Goal: Task Accomplishment & Management: Manage account settings

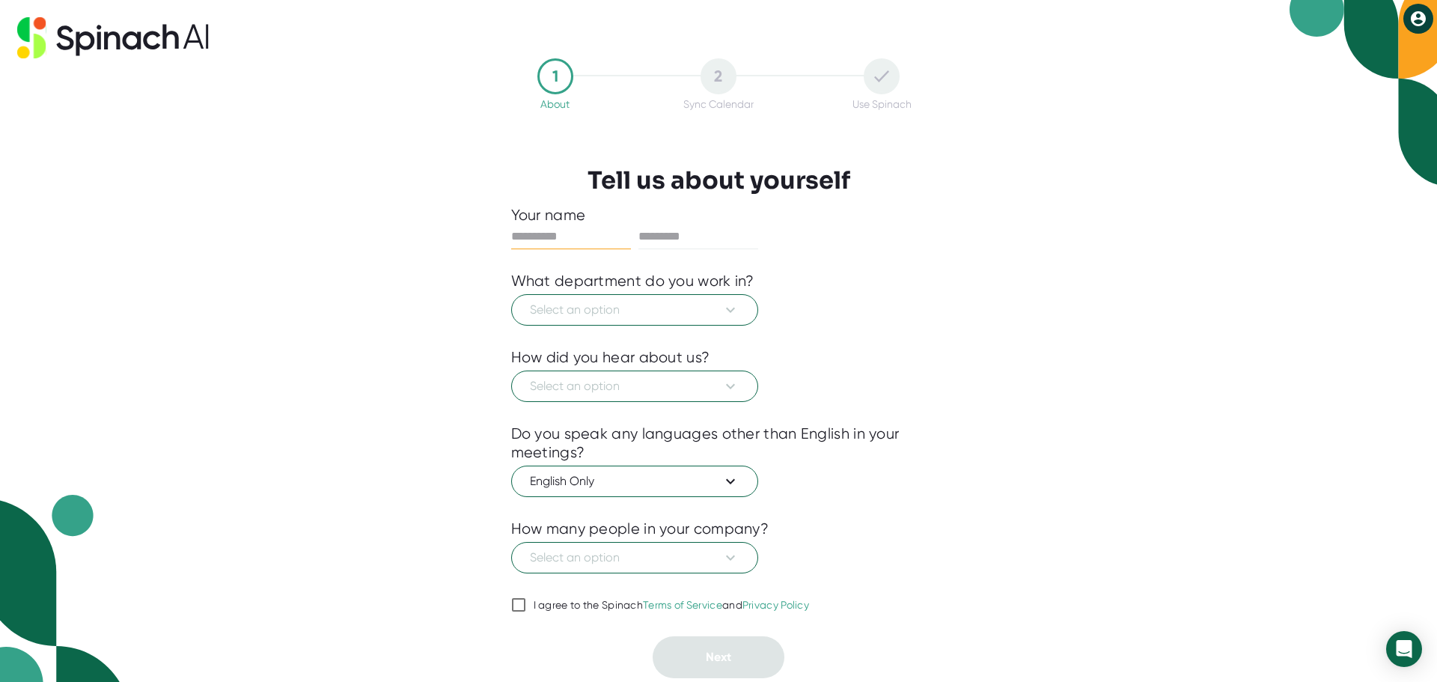
click at [540, 236] on input "text" at bounding box center [571, 237] width 120 height 24
type input "*****"
type input "******"
click at [729, 308] on icon at bounding box center [730, 310] width 18 height 18
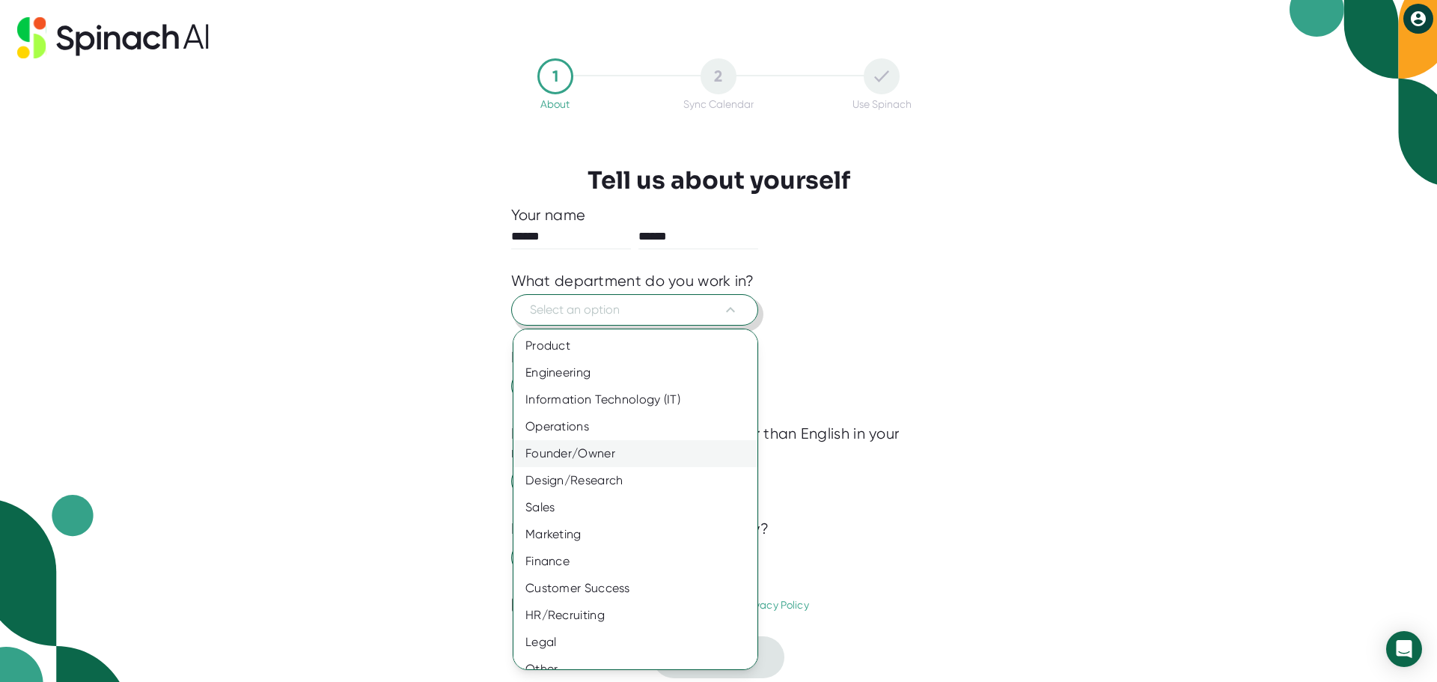
click at [581, 454] on div "Founder/Owner" at bounding box center [640, 453] width 255 height 27
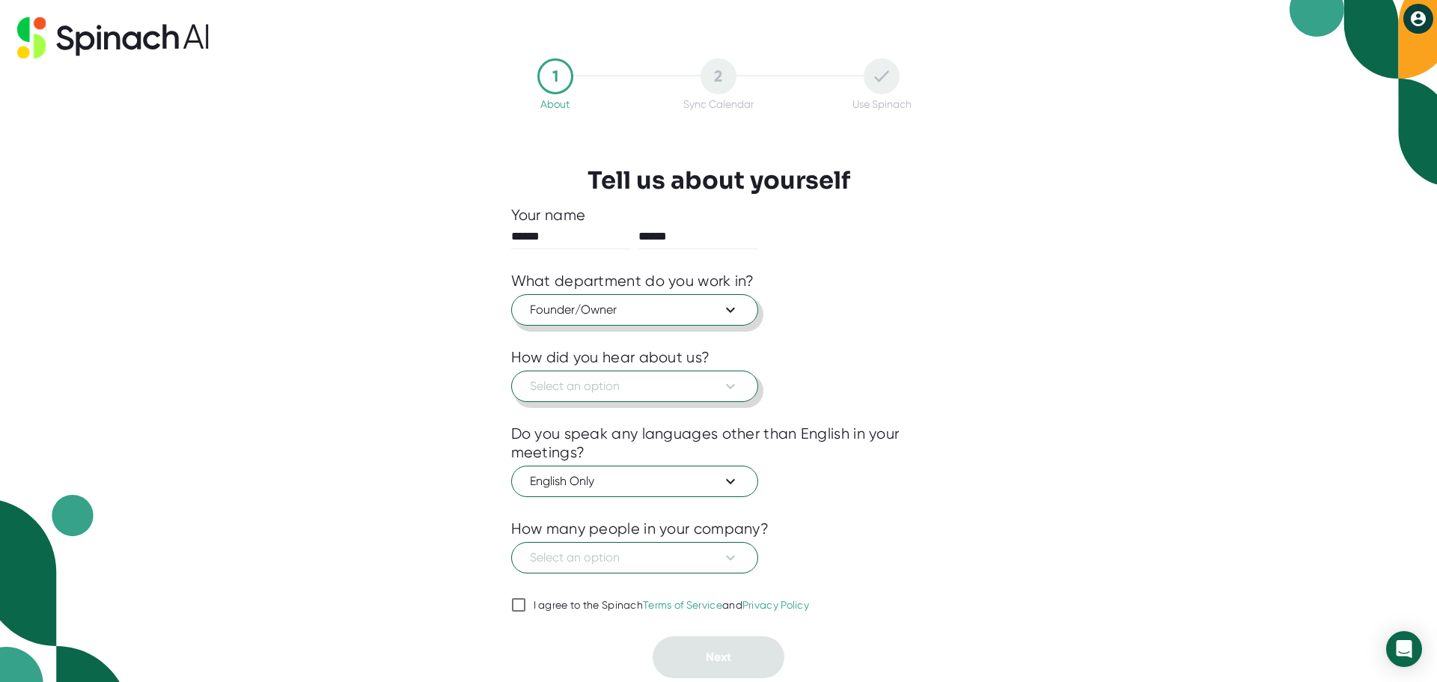
click at [564, 382] on span "Select an option" at bounding box center [635, 386] width 210 height 18
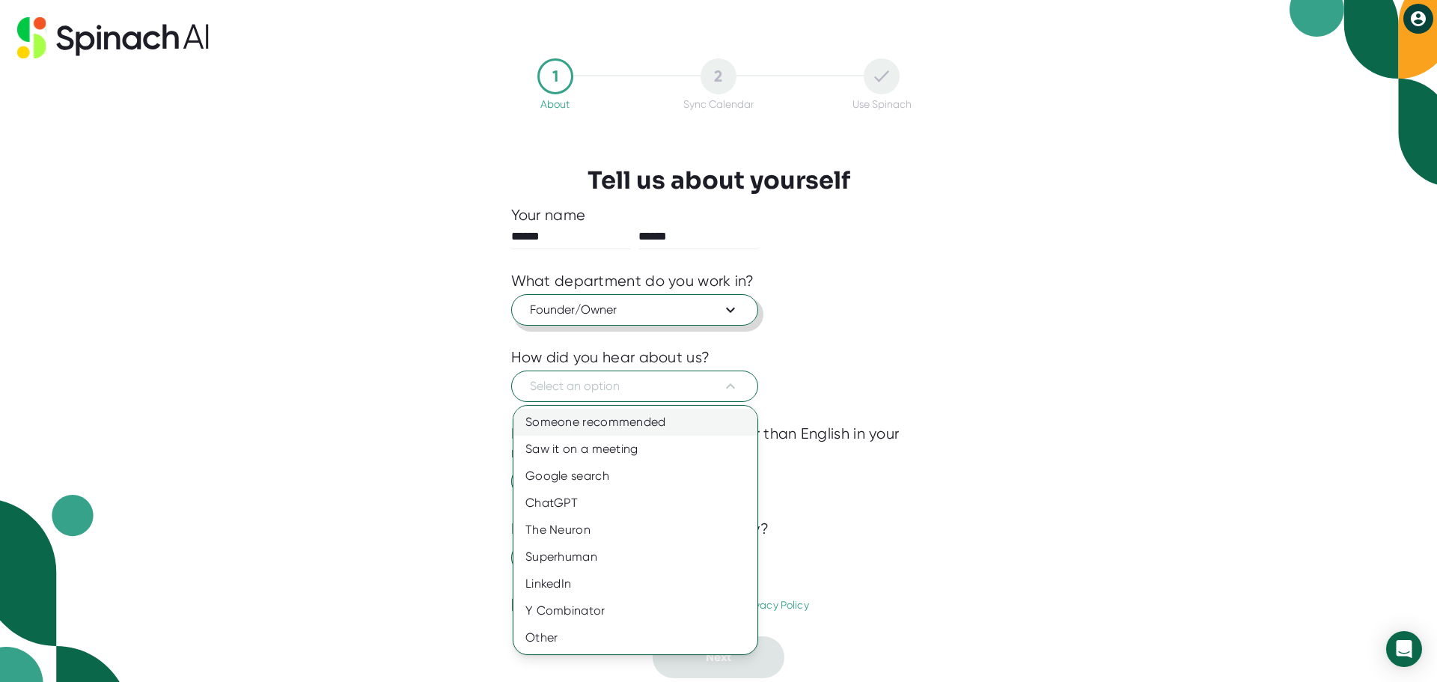
click at [592, 421] on div "Someone recommended" at bounding box center [635, 422] width 244 height 27
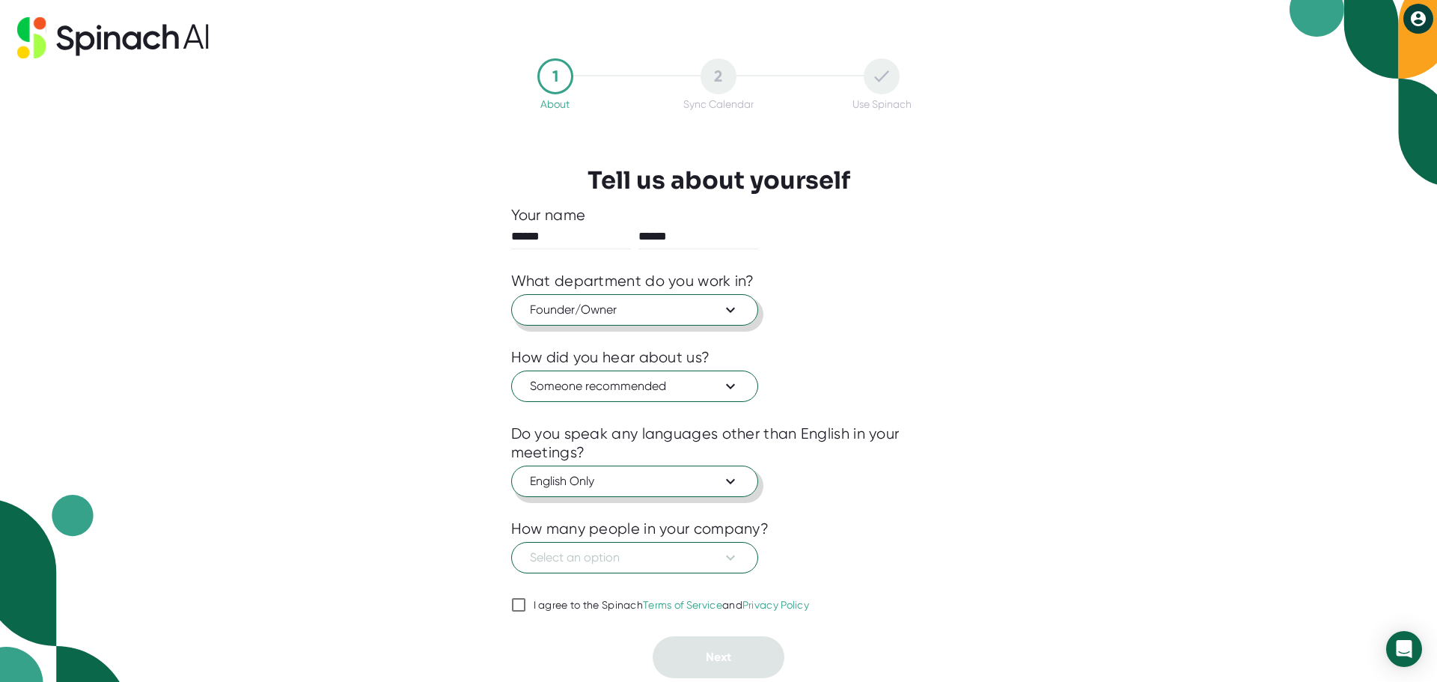
click at [742, 480] on button "English Only" at bounding box center [634, 480] width 247 height 31
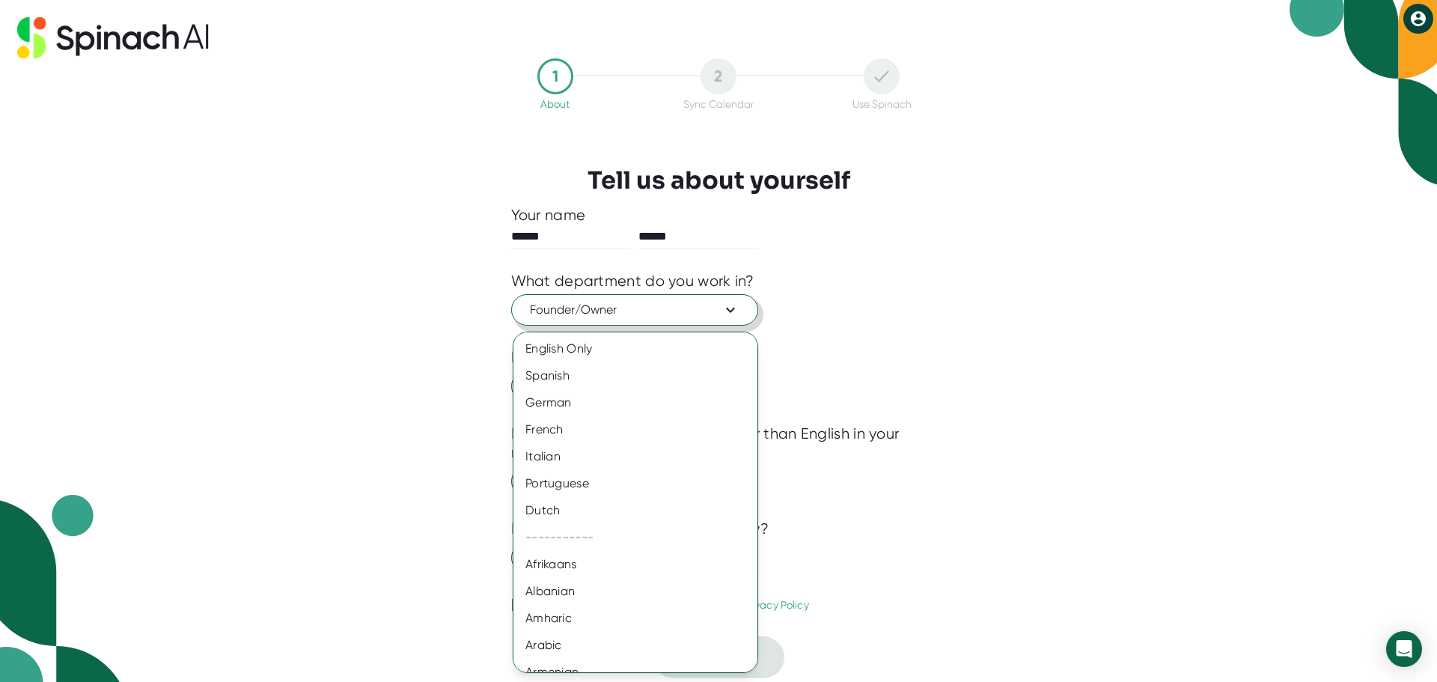
click at [888, 481] on div at bounding box center [718, 341] width 1437 height 682
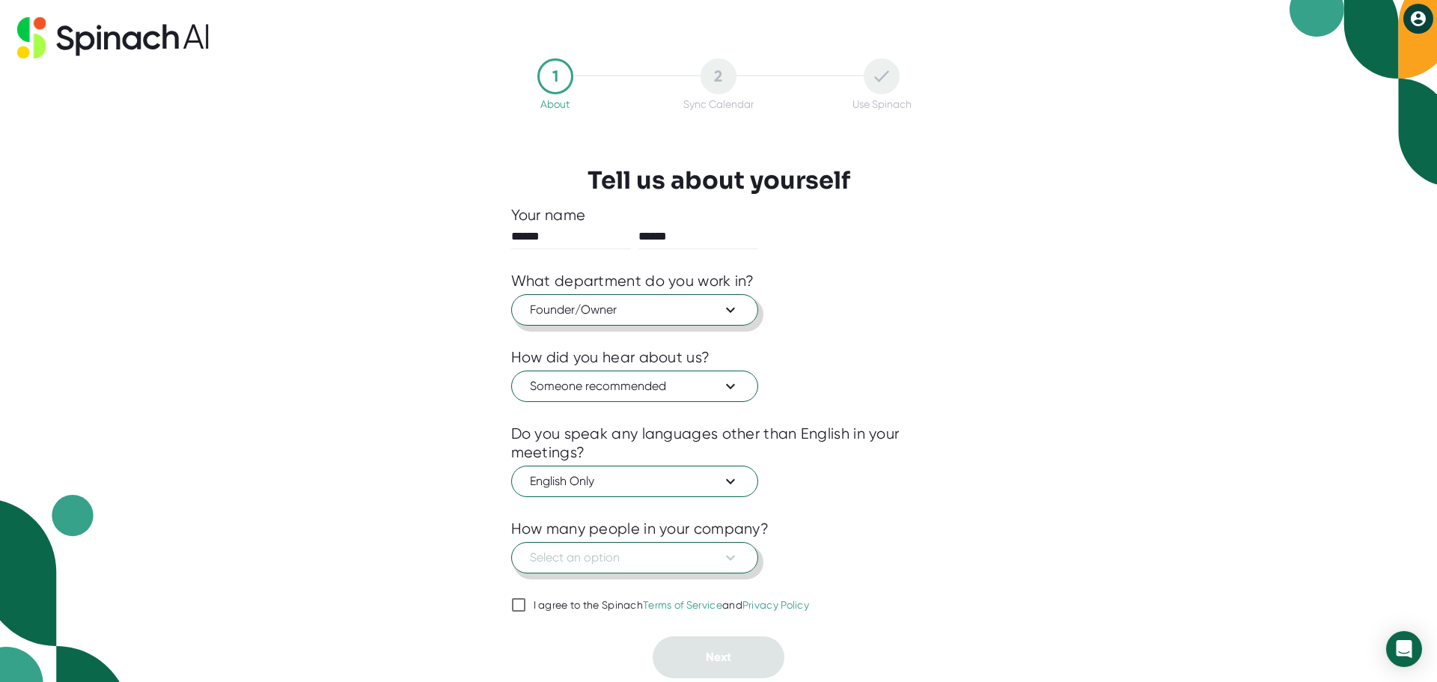
click at [732, 556] on icon at bounding box center [730, 558] width 18 height 18
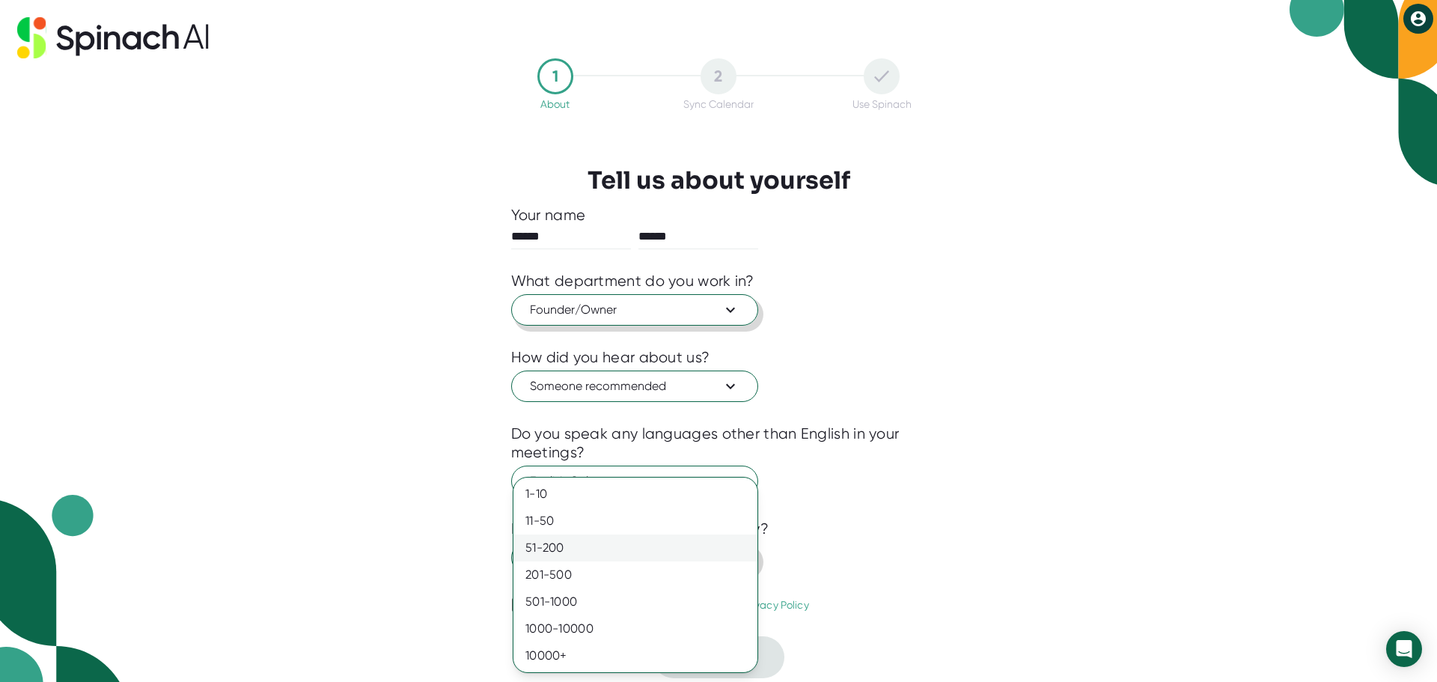
click at [552, 543] on div "51-200" at bounding box center [635, 547] width 244 height 27
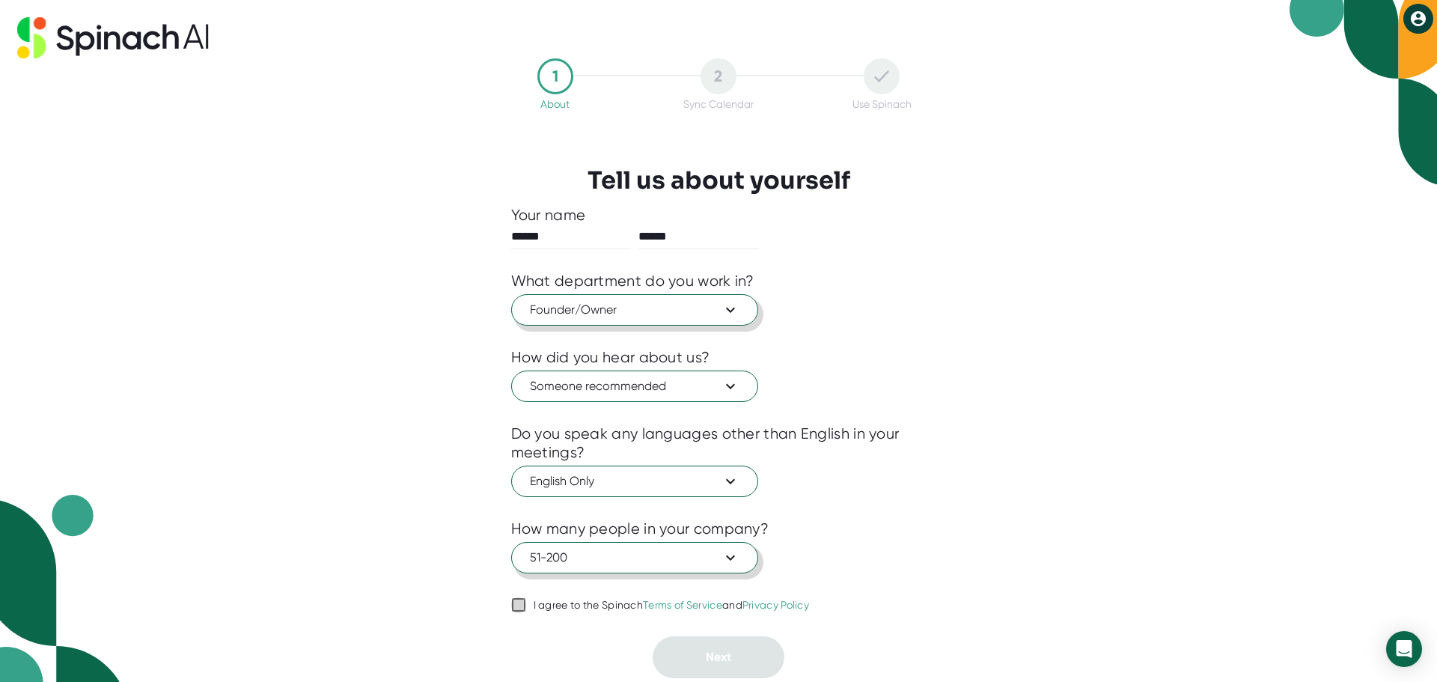
click at [523, 606] on input "I agree to the Spinach Terms of Service and Privacy Policy" at bounding box center [518, 605] width 15 height 18
checkbox input "true"
click at [712, 653] on span "Next" at bounding box center [718, 657] width 25 height 14
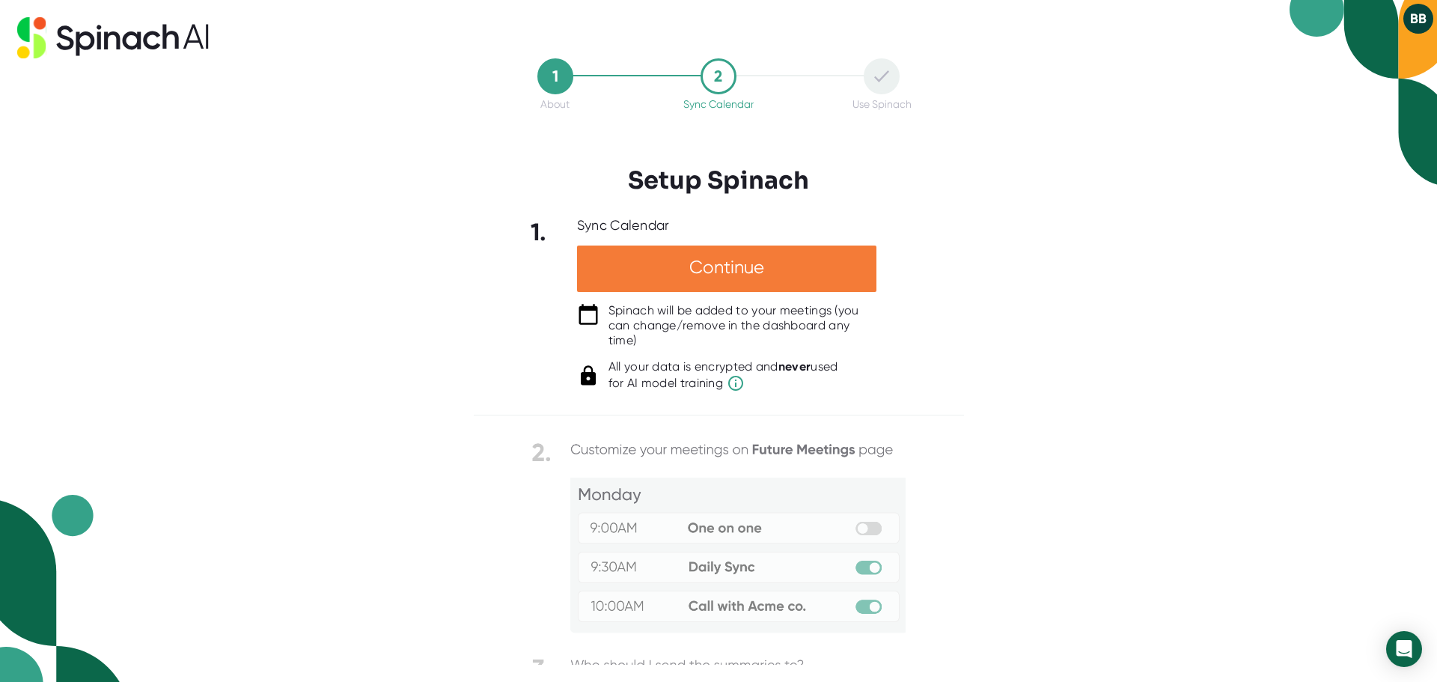
click at [724, 265] on div "Continue" at bounding box center [726, 268] width 299 height 46
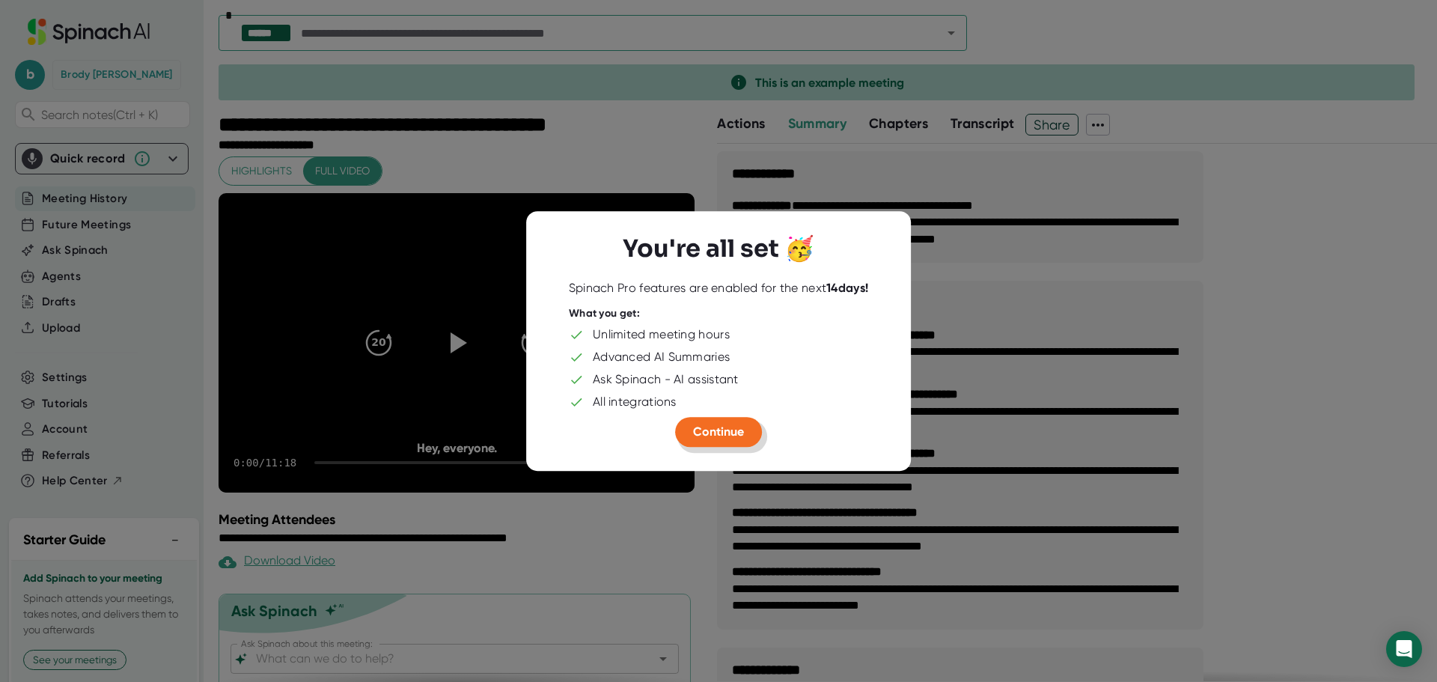
click at [714, 436] on span "Continue" at bounding box center [718, 431] width 51 height 14
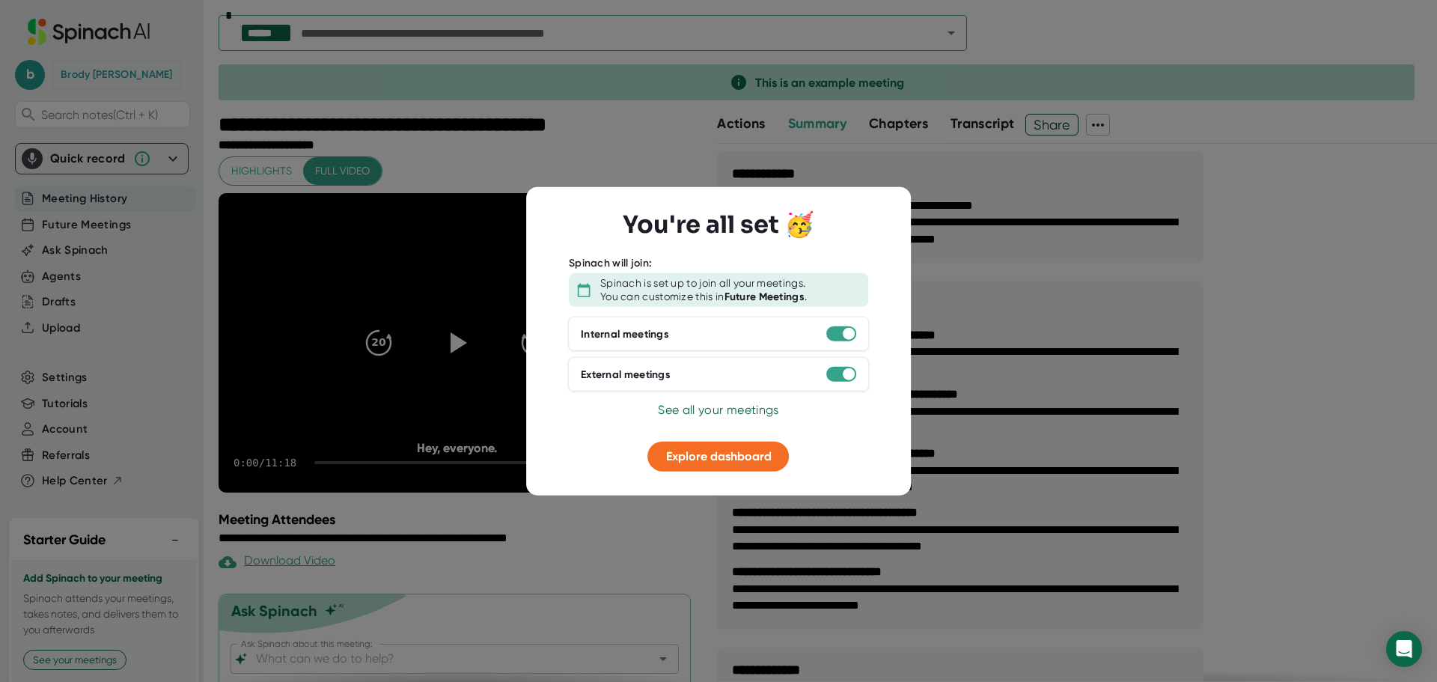
click at [831, 436] on div at bounding box center [718, 430] width 337 height 22
click at [741, 452] on span "Explore dashboard" at bounding box center [719, 456] width 106 height 14
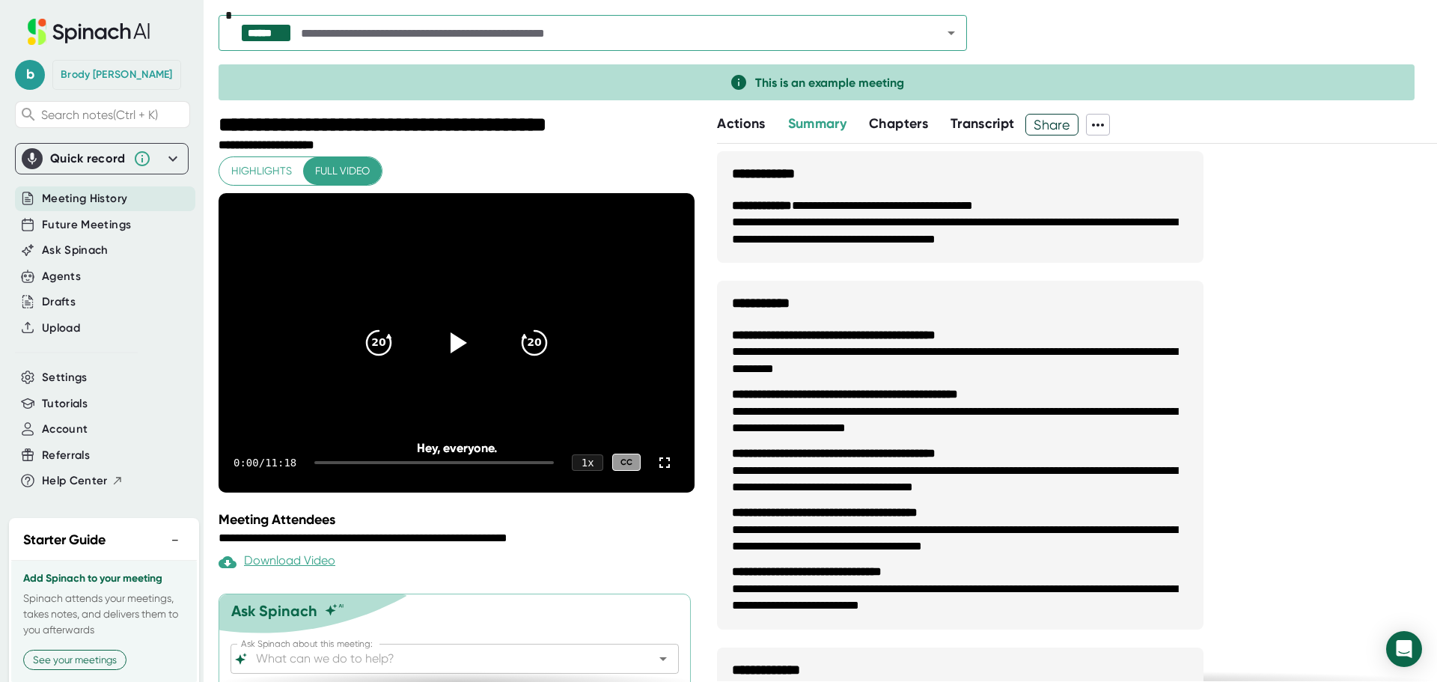
click at [734, 82] on icon at bounding box center [738, 82] width 15 height 15
click at [452, 352] on icon at bounding box center [456, 341] width 37 height 37
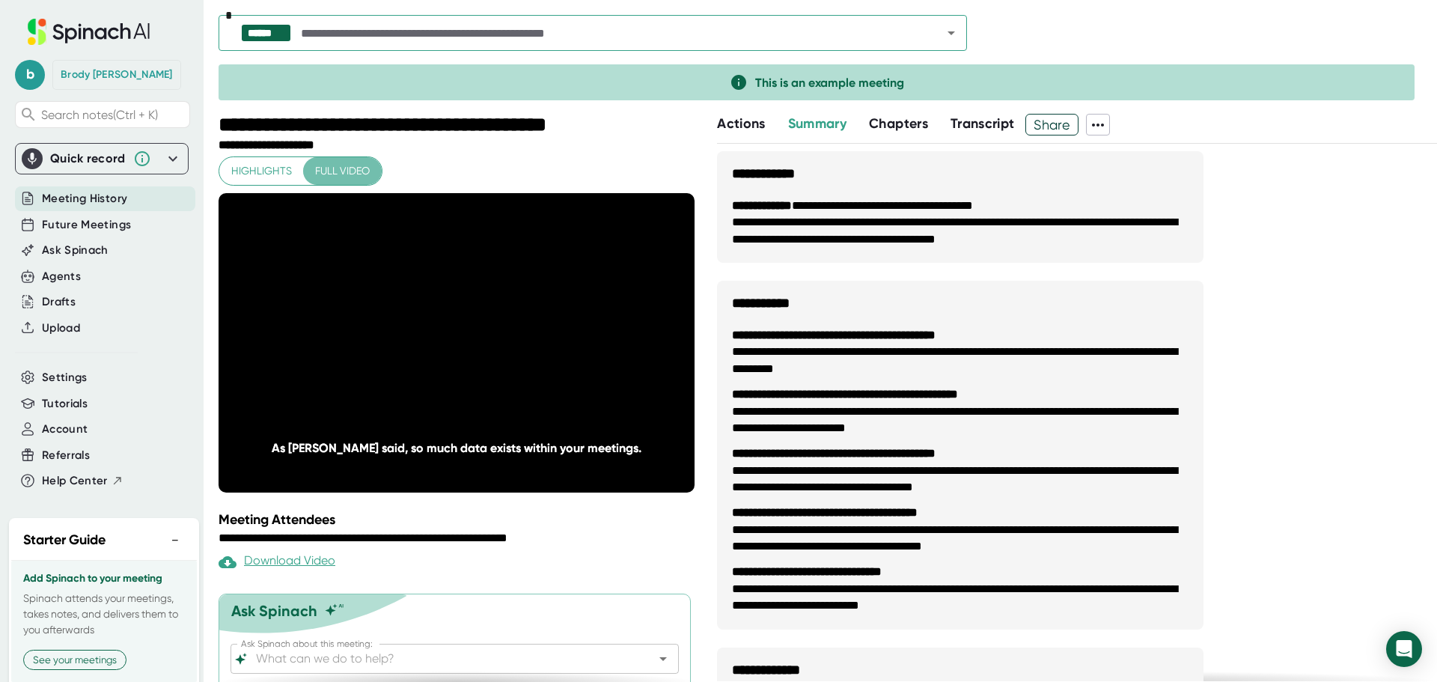
click at [358, 165] on span "Full video" at bounding box center [342, 171] width 55 height 19
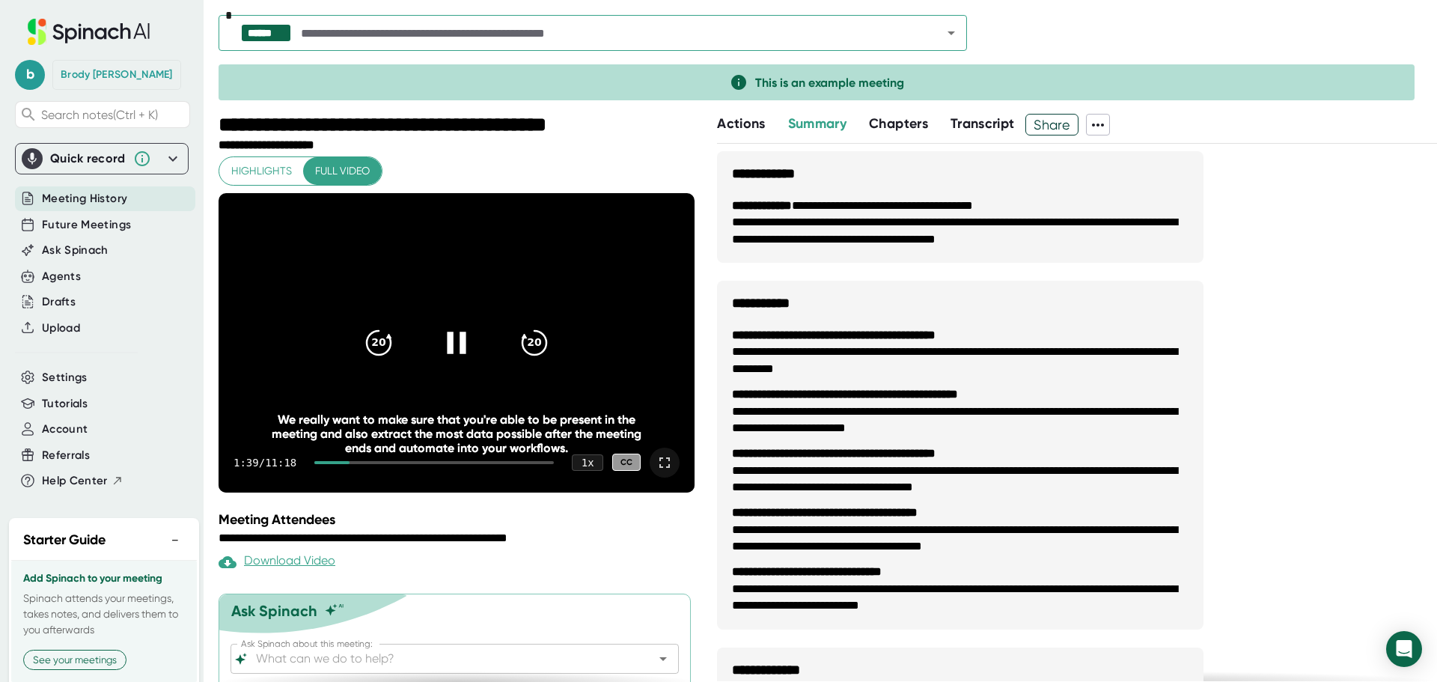
click at [656, 460] on icon at bounding box center [665, 463] width 18 height 18
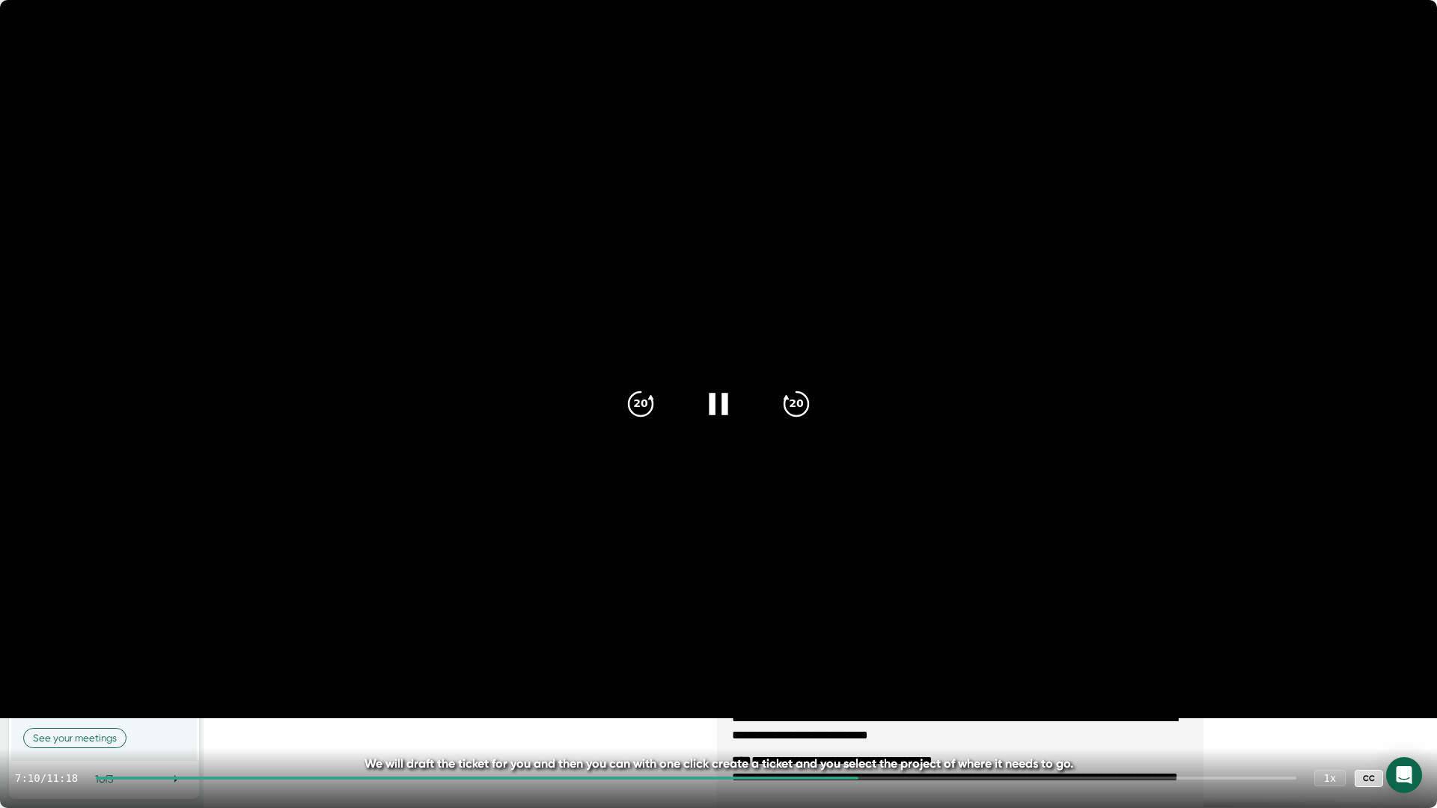
click at [713, 469] on video at bounding box center [718, 359] width 1437 height 718
click at [726, 396] on icon at bounding box center [718, 403] width 37 height 37
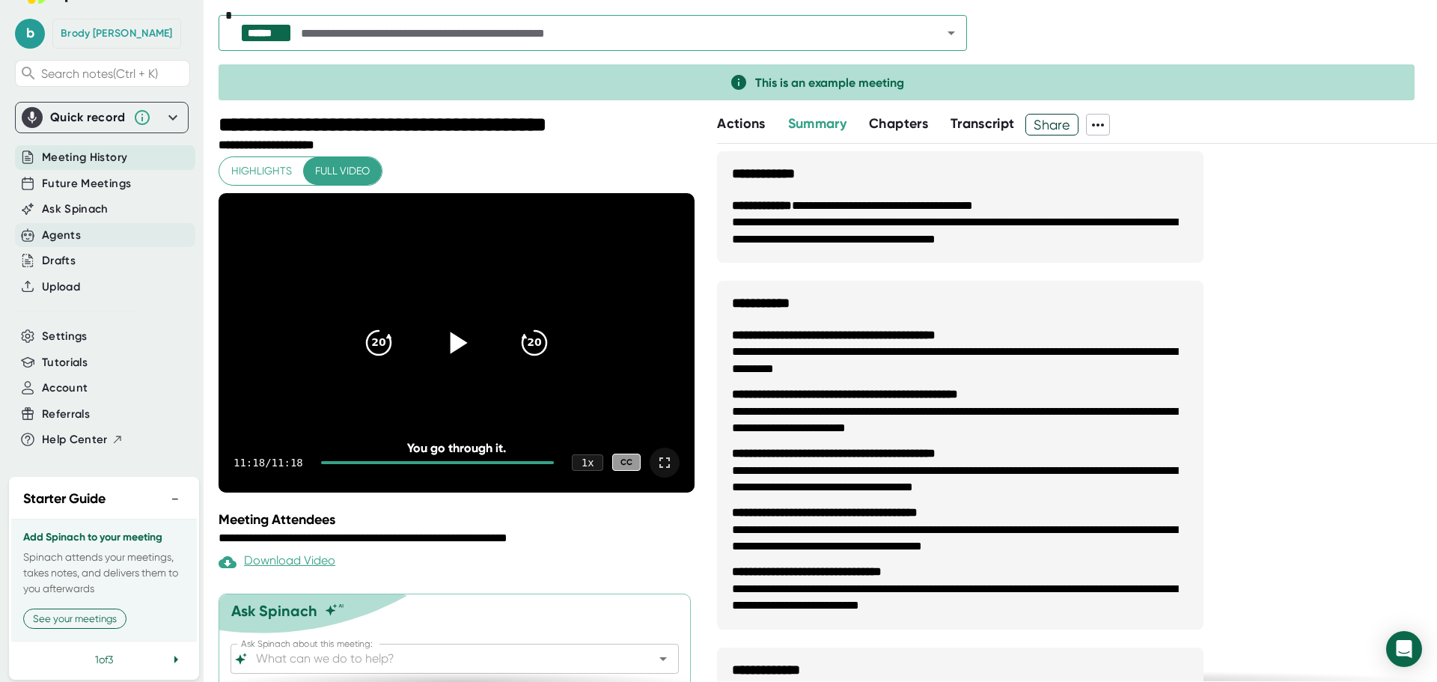
scroll to position [64, 0]
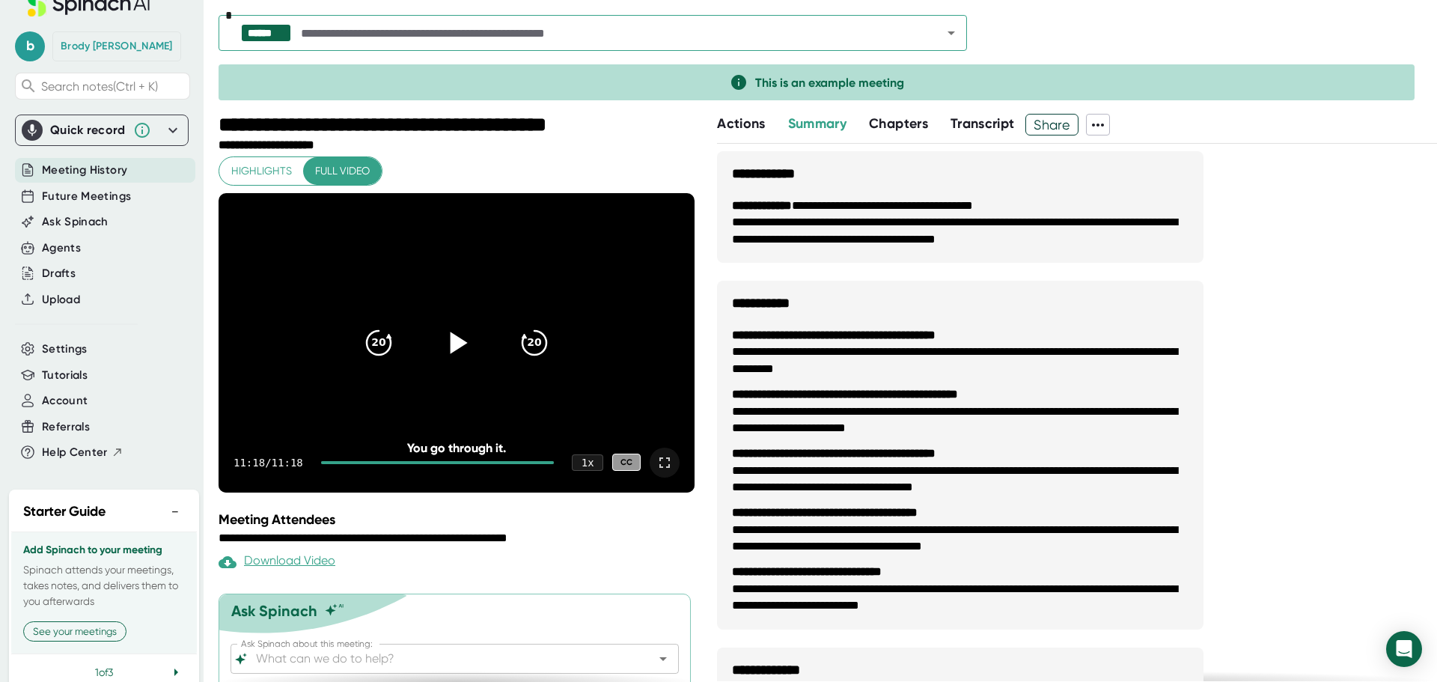
scroll to position [0, 0]
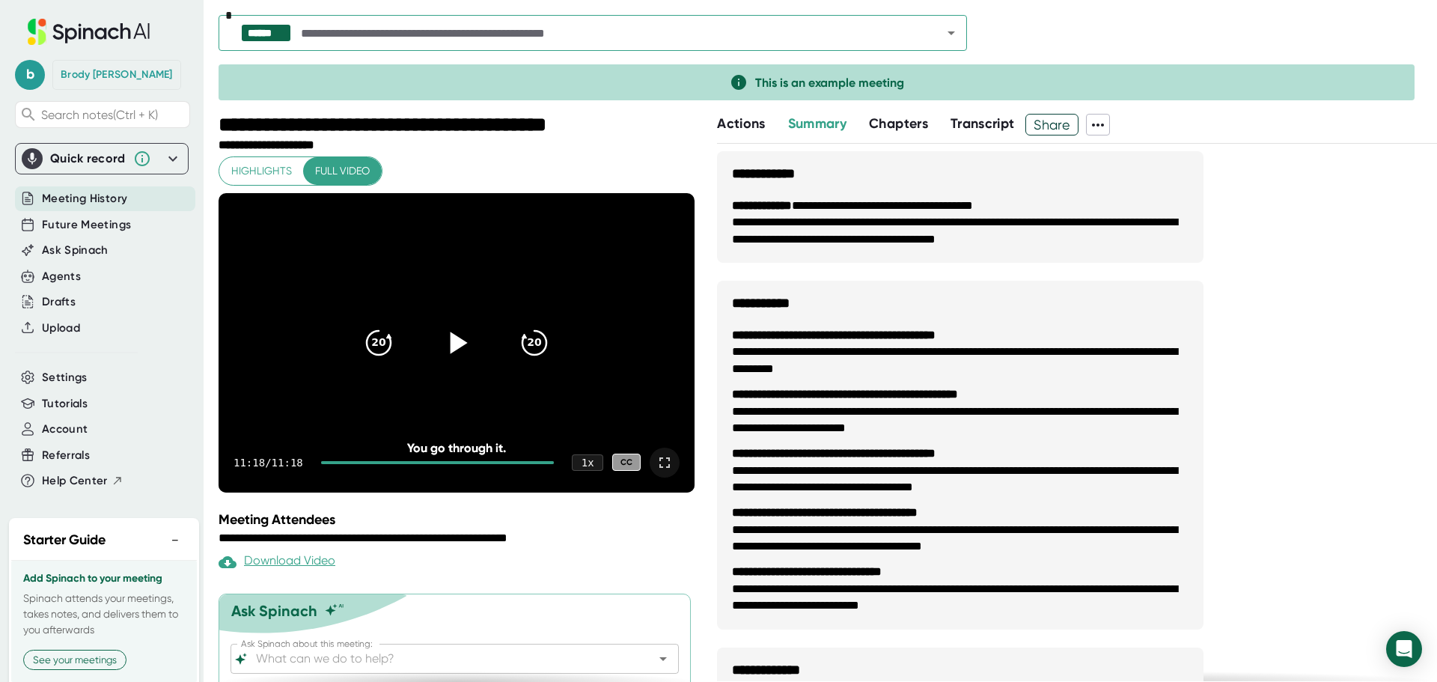
click at [100, 72] on div "[PERSON_NAME]" at bounding box center [117, 74] width 112 height 13
click at [37, 72] on span "b" at bounding box center [30, 75] width 30 height 30
click at [75, 138] on b "Edit Profile" at bounding box center [73, 141] width 49 height 13
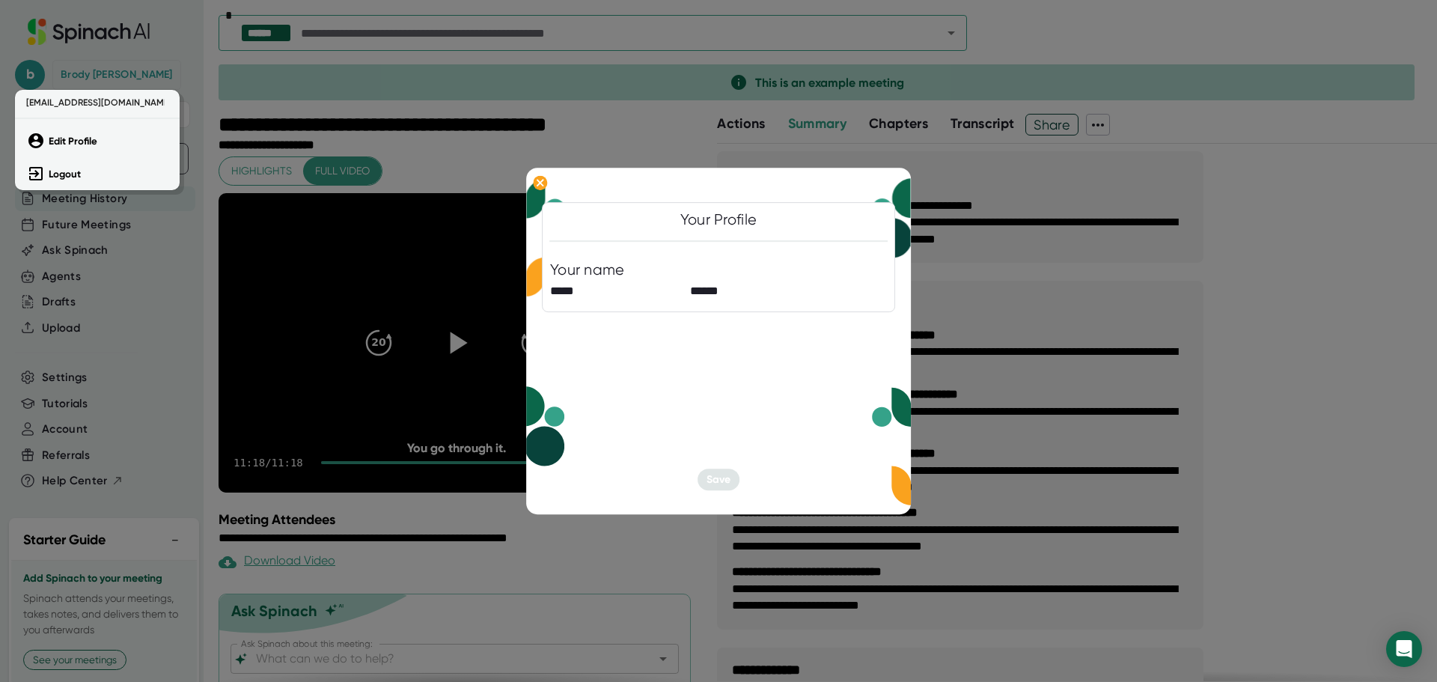
click at [1252, 454] on div at bounding box center [718, 341] width 1437 height 682
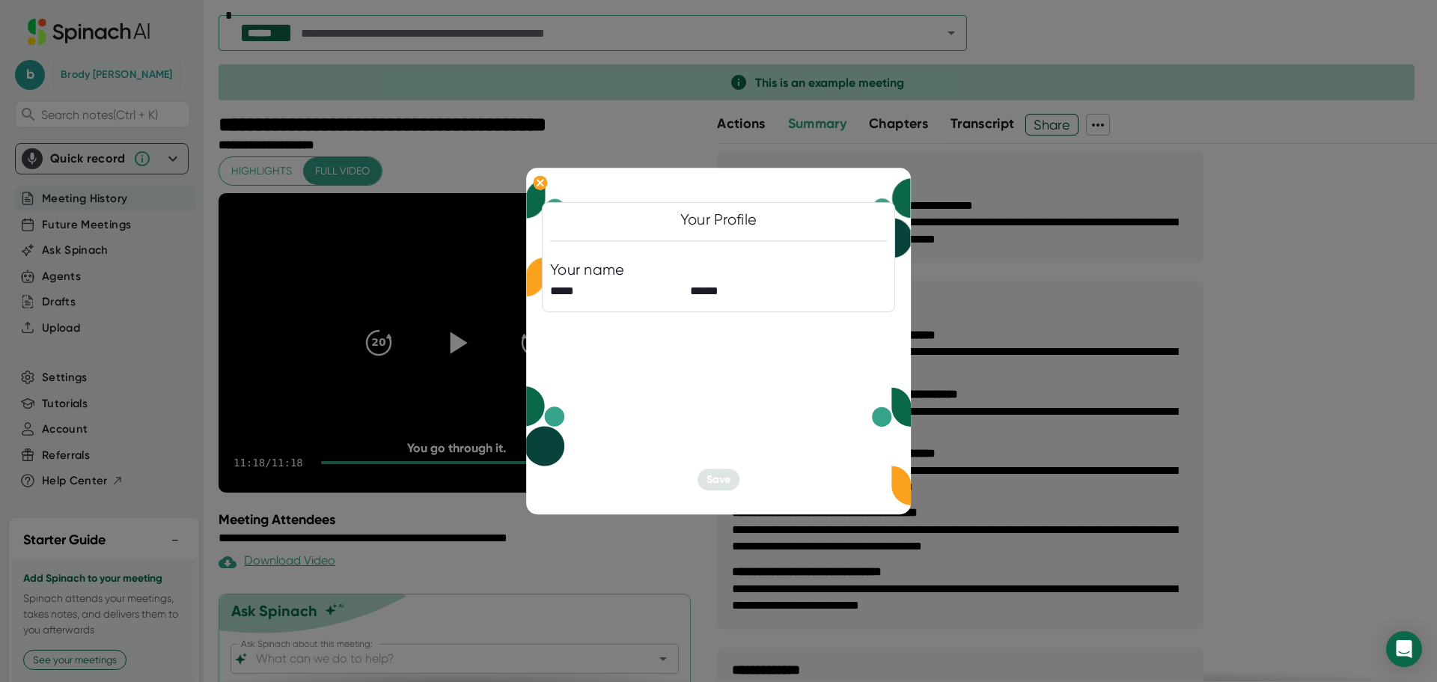
click at [111, 201] on div at bounding box center [718, 341] width 1437 height 682
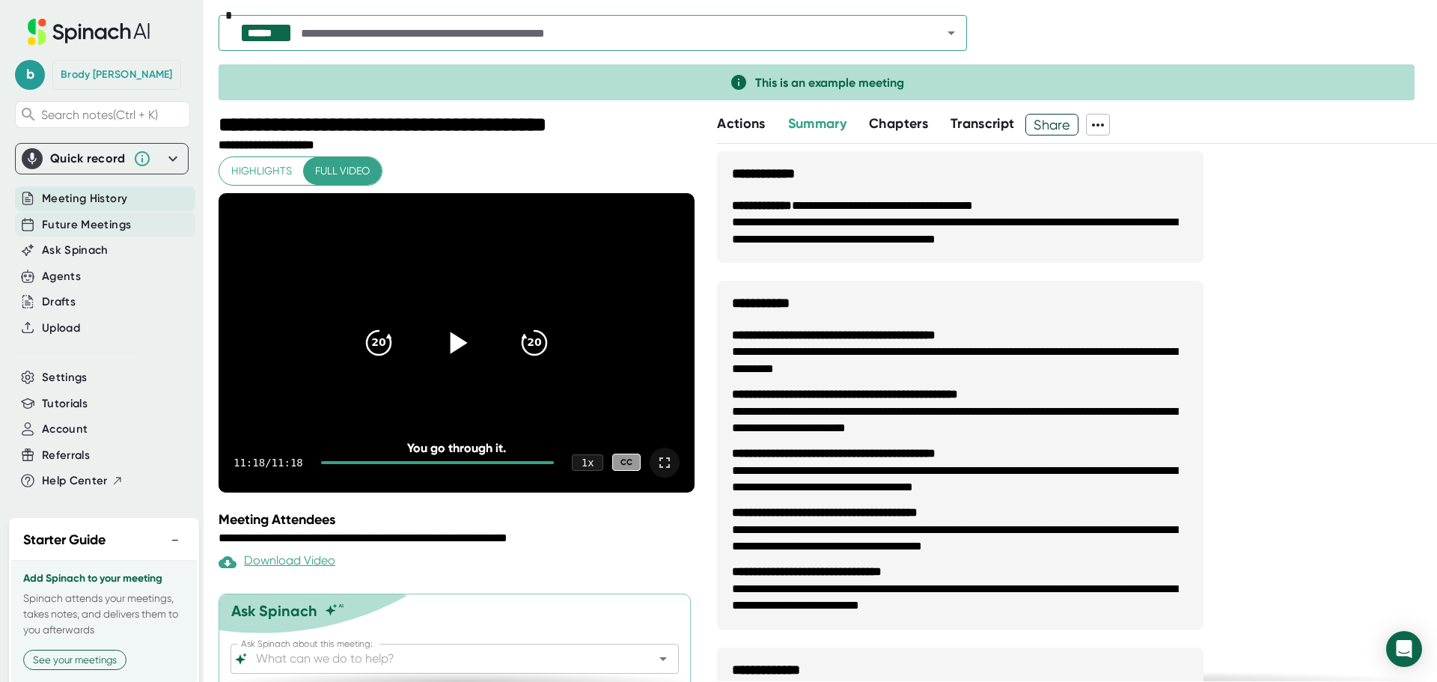
click at [96, 222] on span "Future Meetings" at bounding box center [86, 224] width 89 height 17
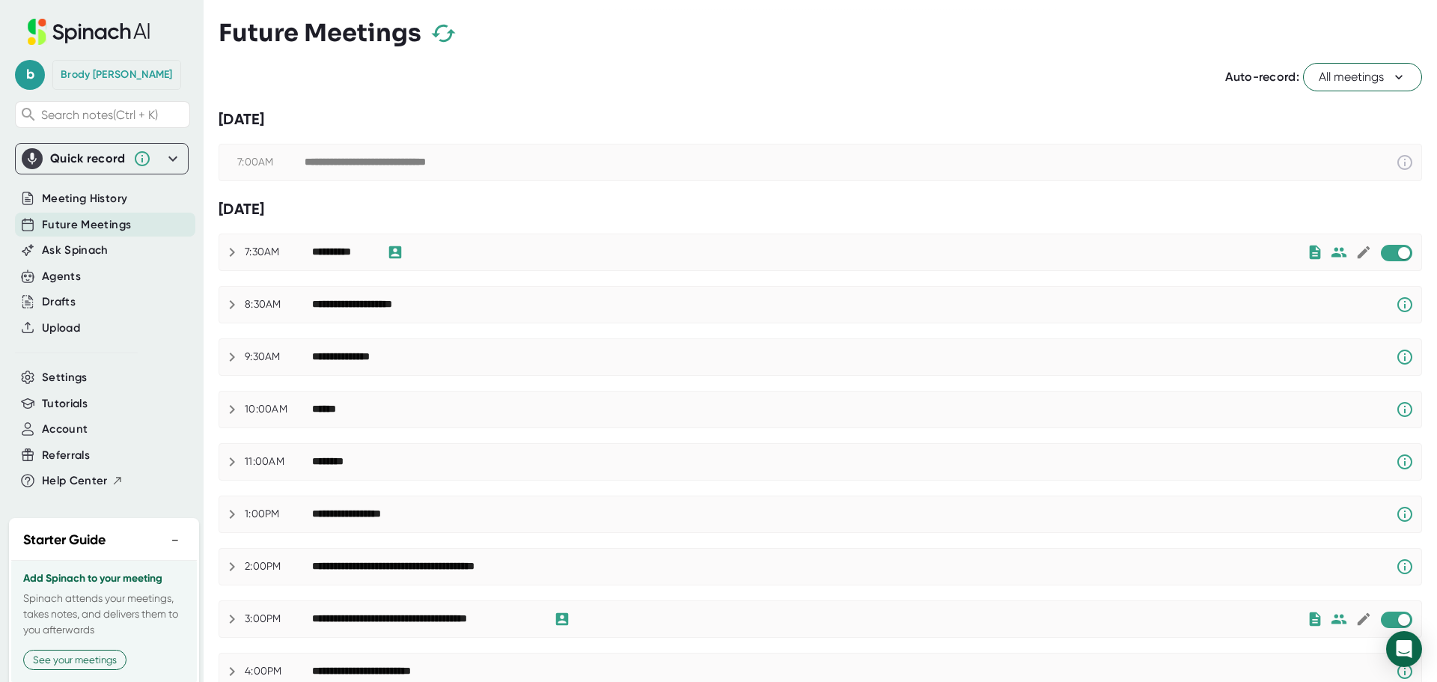
click at [228, 251] on icon at bounding box center [232, 252] width 18 height 18
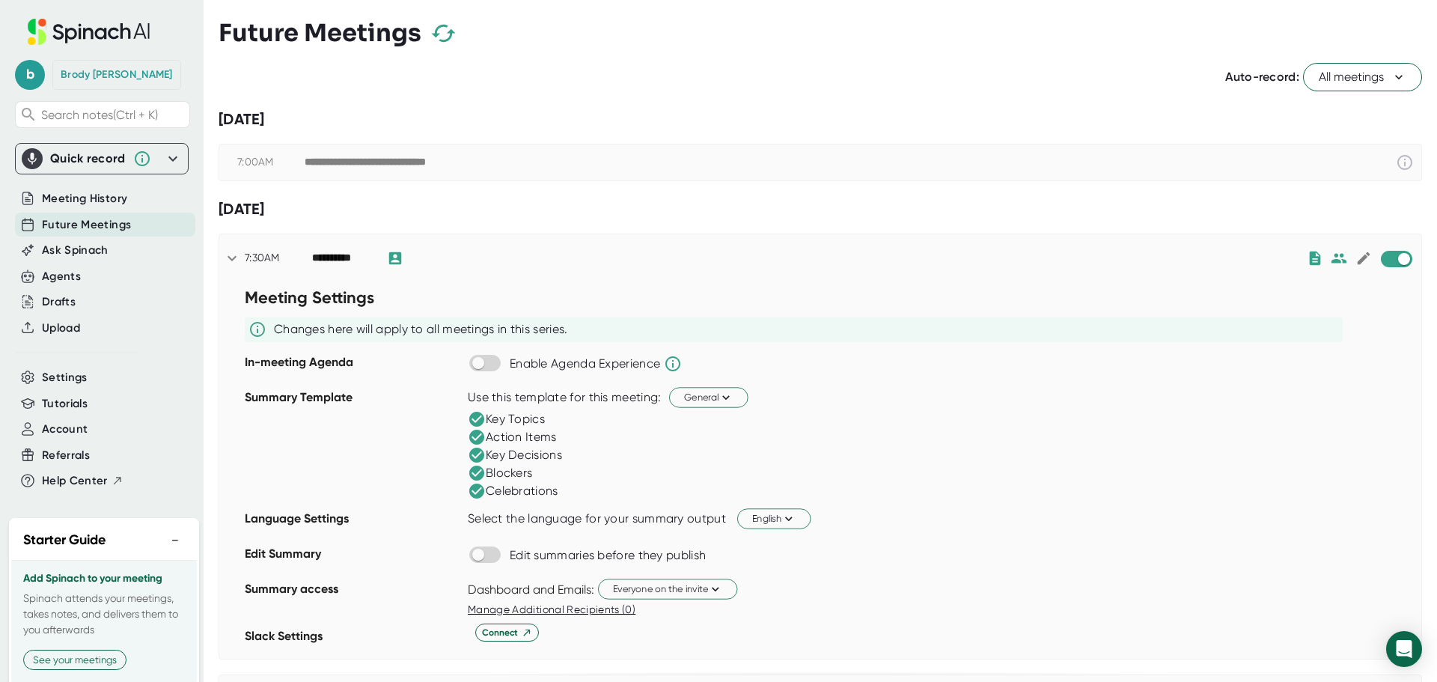
click at [233, 253] on icon at bounding box center [232, 258] width 18 height 18
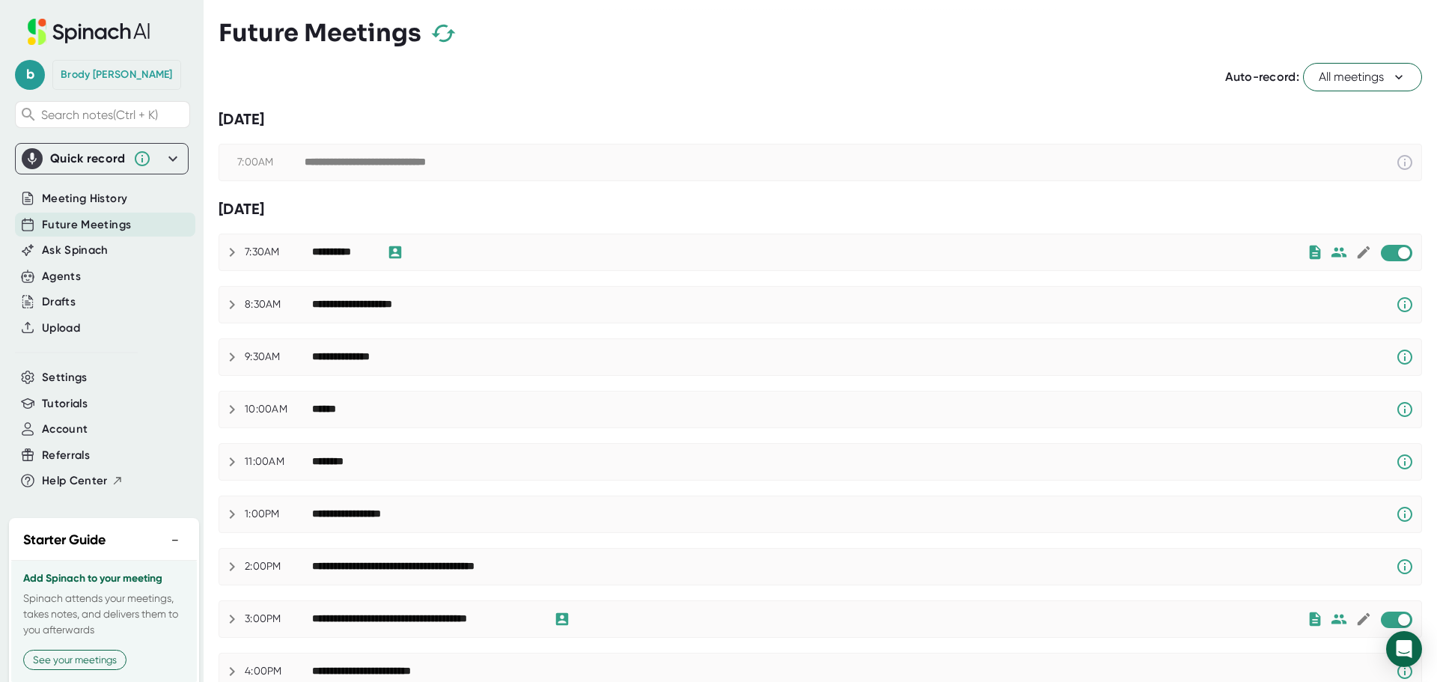
click at [232, 302] on icon at bounding box center [232, 304] width 5 height 9
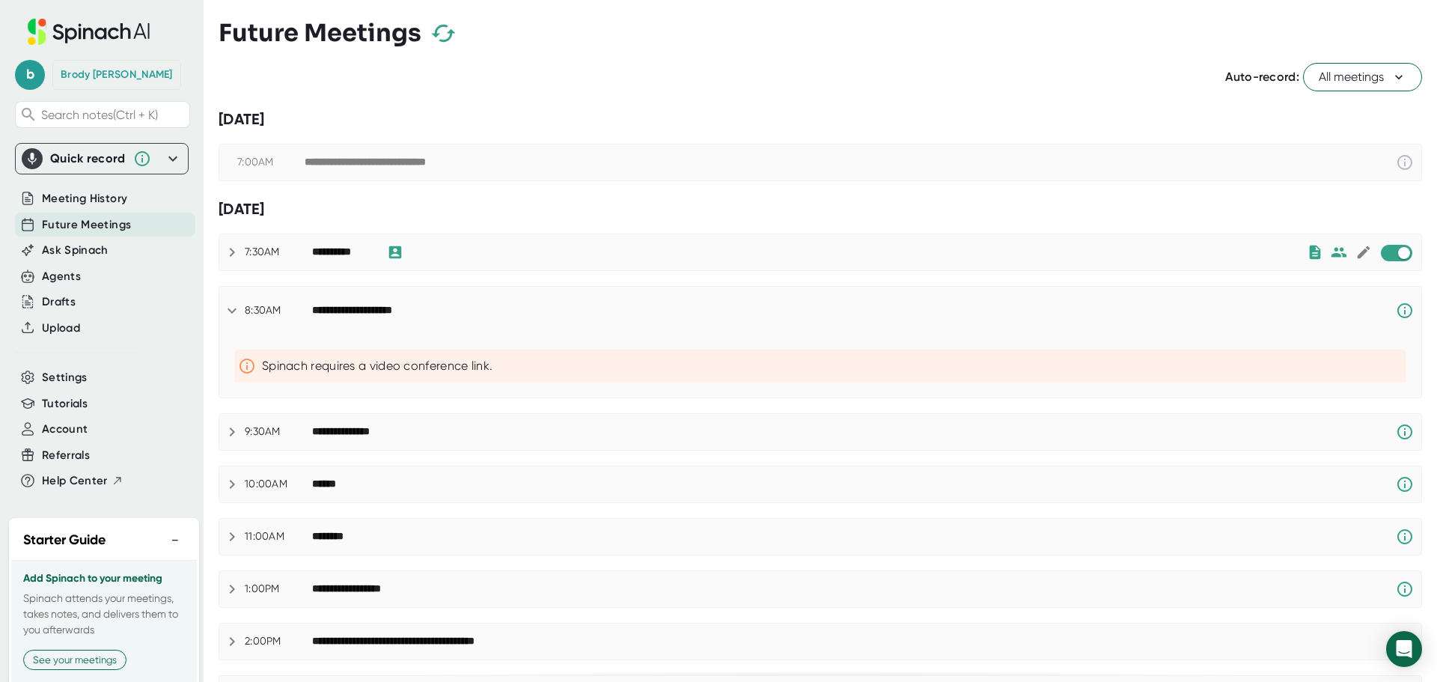
click at [233, 312] on icon at bounding box center [232, 310] width 9 height 5
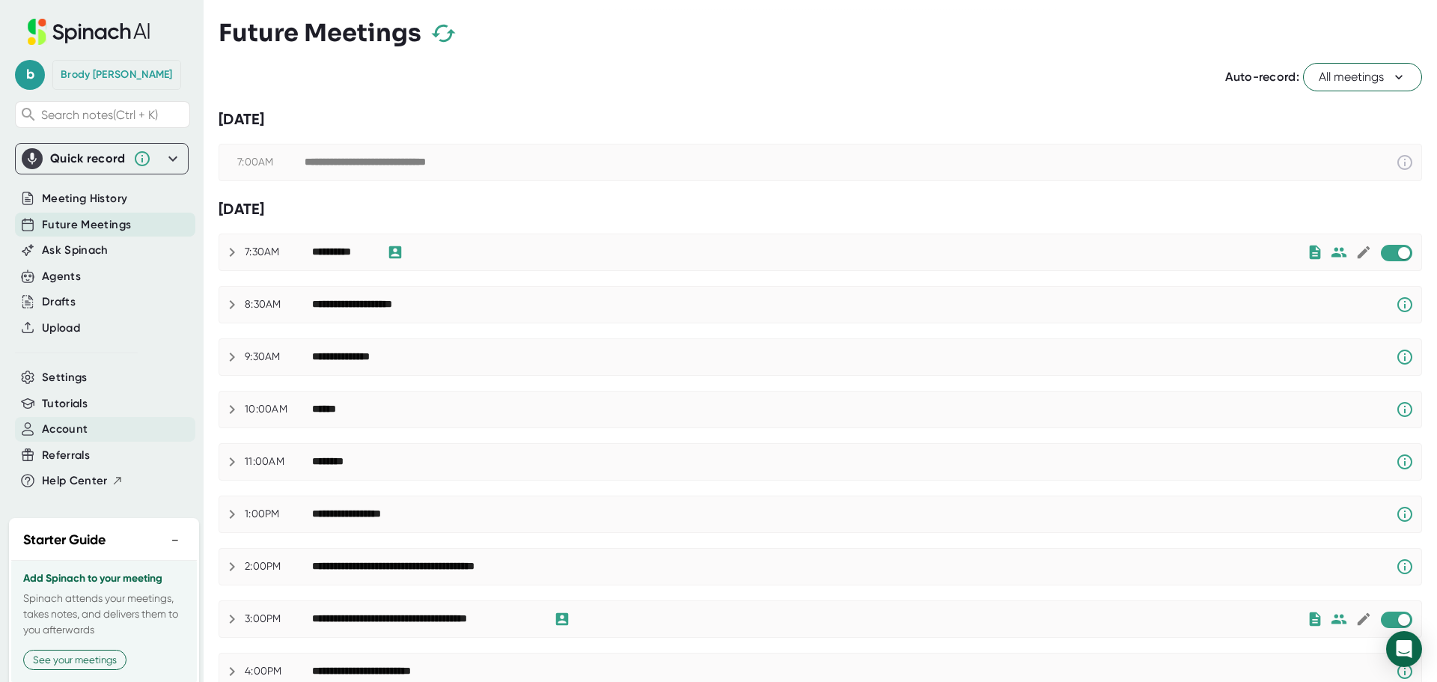
click at [79, 427] on span "Account" at bounding box center [65, 429] width 46 height 17
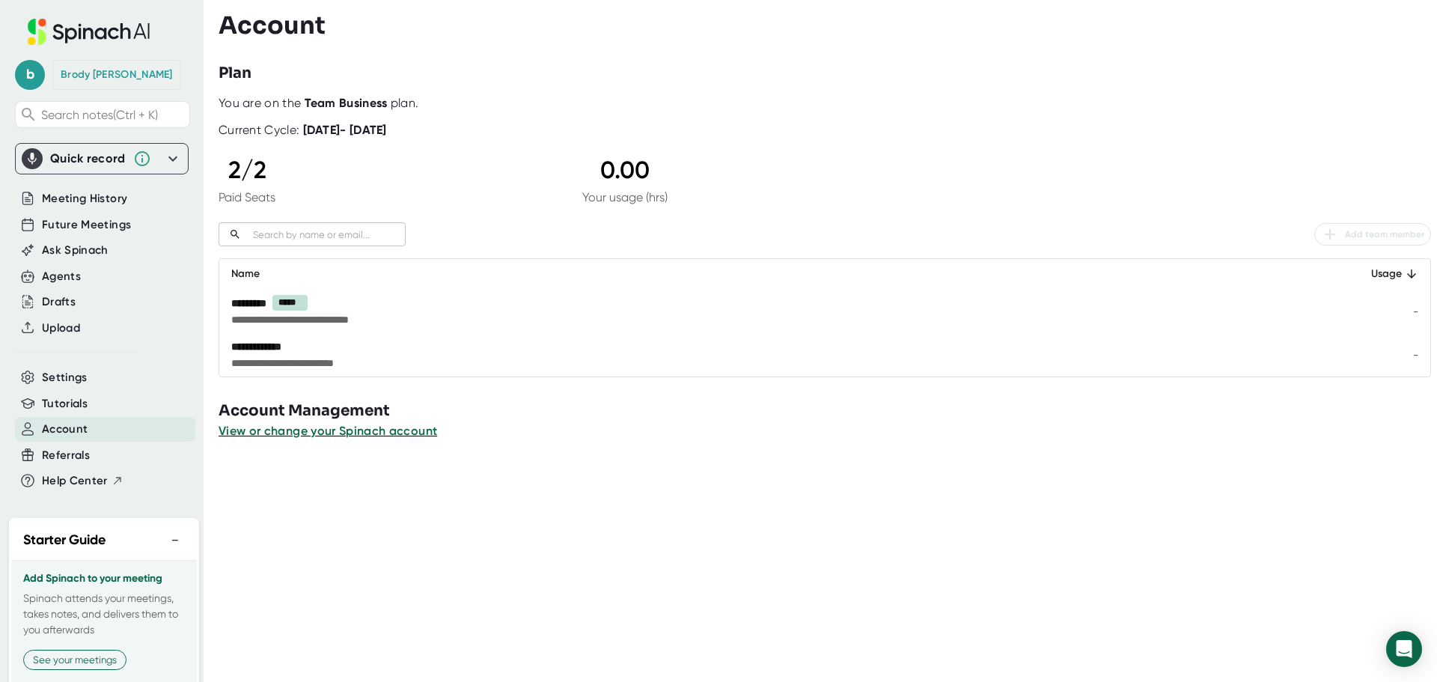
click at [622, 443] on div at bounding box center [828, 451] width 1218 height 22
click at [564, 450] on div at bounding box center [828, 451] width 1218 height 22
click at [474, 71] on div "Plan" at bounding box center [828, 73] width 1218 height 22
drag, startPoint x: 390, startPoint y: 67, endPoint x: 231, endPoint y: 79, distance: 159.1
click at [354, 70] on div "Plan" at bounding box center [828, 73] width 1218 height 22
